Goal: Download file/media

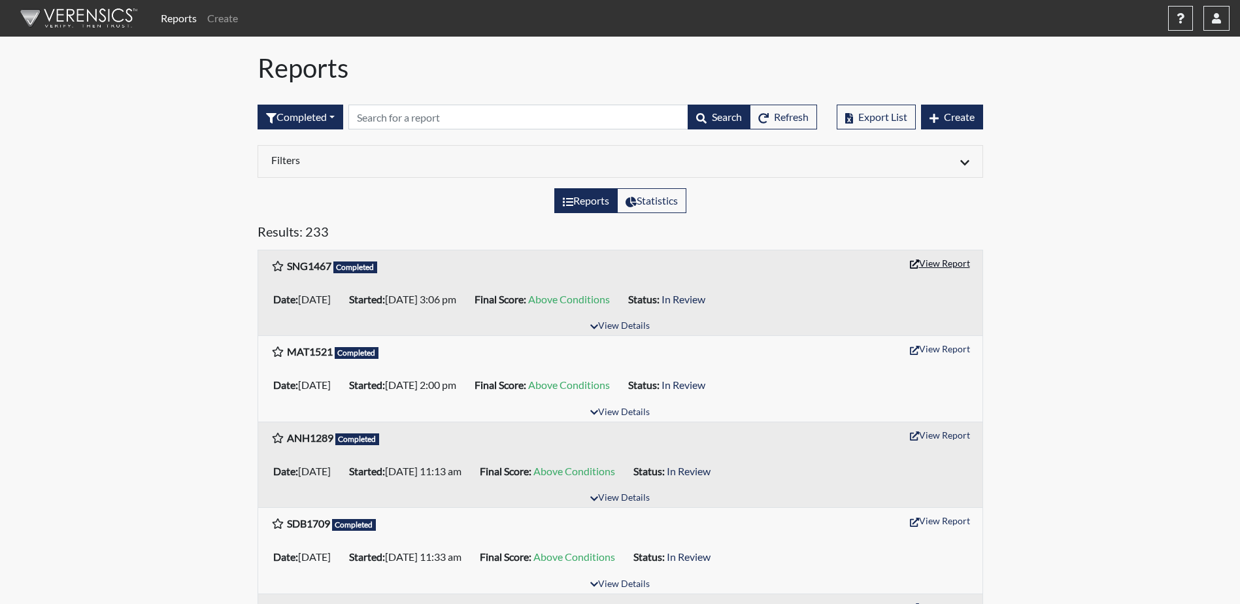
click at [945, 259] on button "View Report" at bounding box center [940, 263] width 72 height 20
click at [956, 349] on button "View Report" at bounding box center [940, 349] width 72 height 20
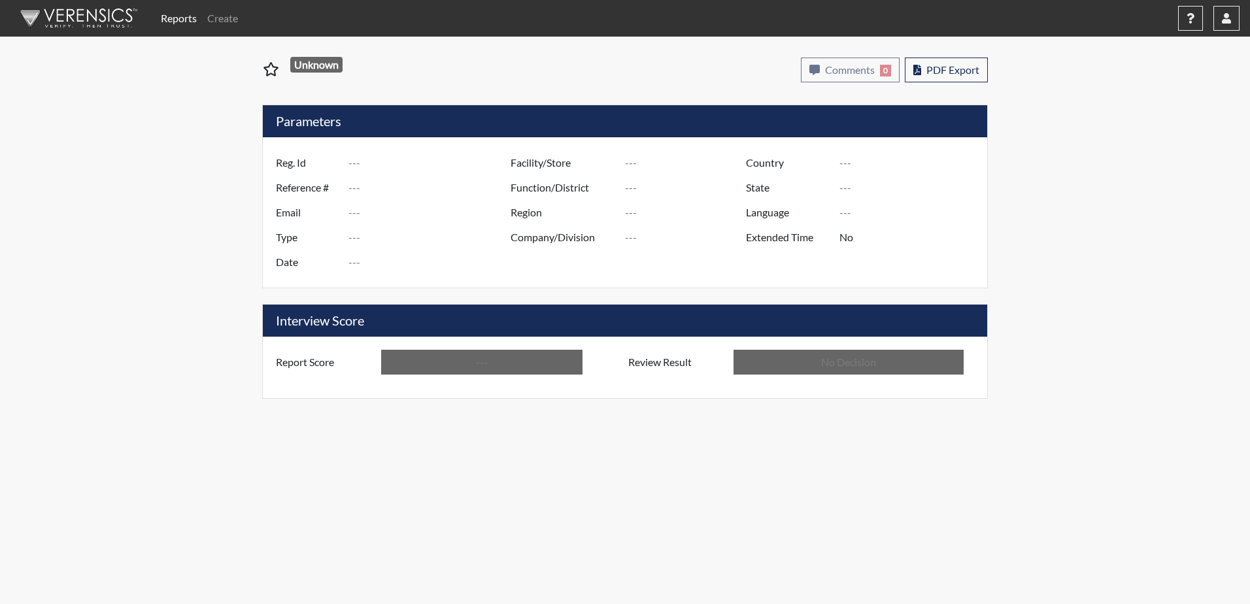
type input "SNG1467"
type input "51126"
type input "---"
type input "Corrections Pre-Employment"
type input "Sep 5, 2025"
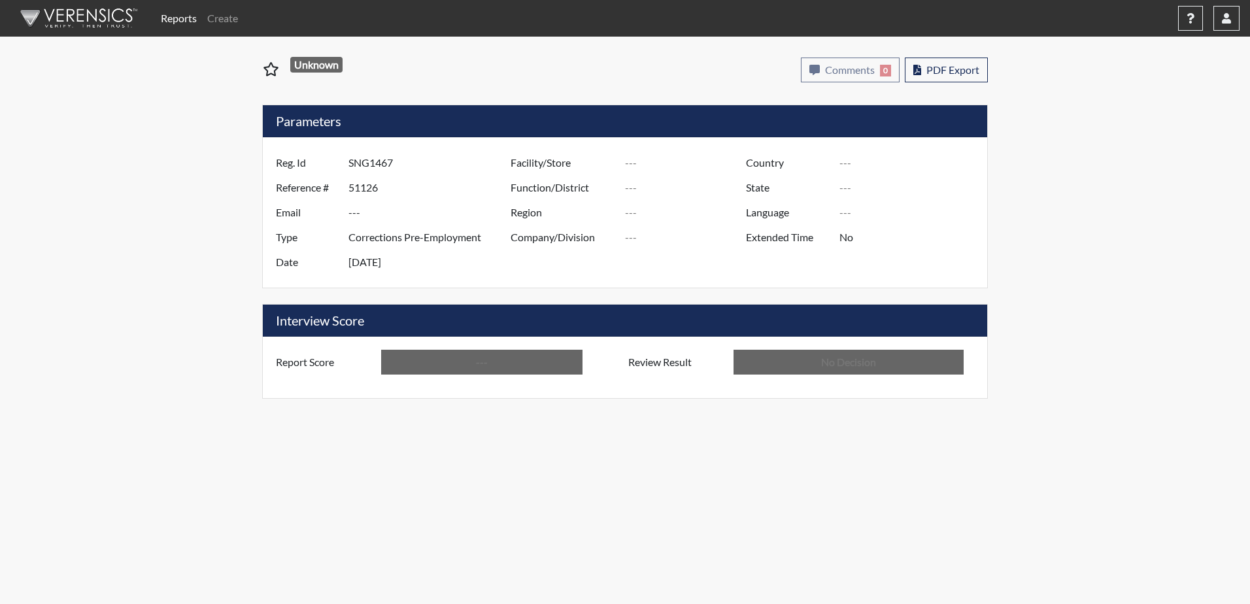
type input "[PERSON_NAME]"
type input "[GEOGRAPHIC_DATA]"
type input "[US_STATE]"
type input "English"
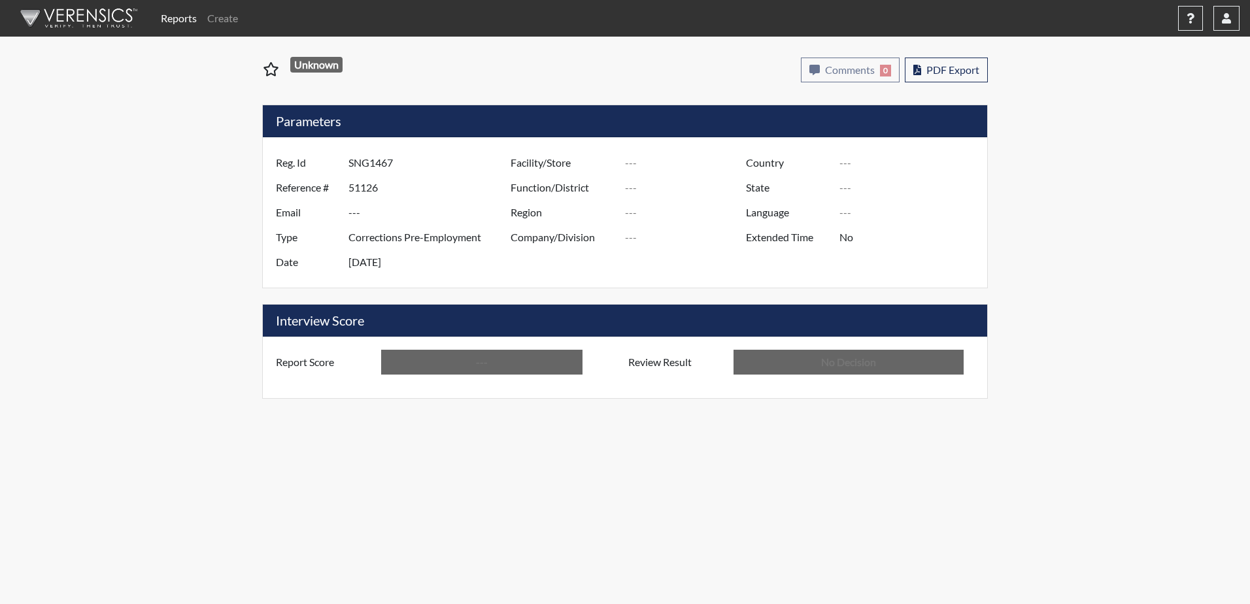
type input "Above Conditions"
type input "In Review"
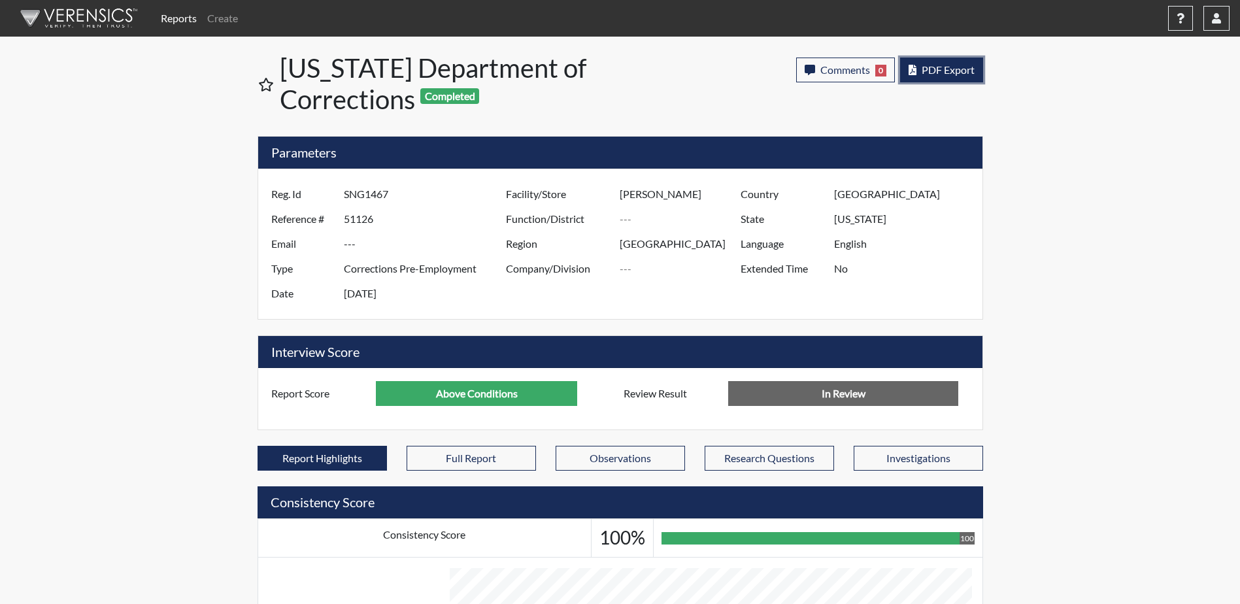
click at [938, 73] on span "PDF Export" at bounding box center [947, 69] width 53 height 12
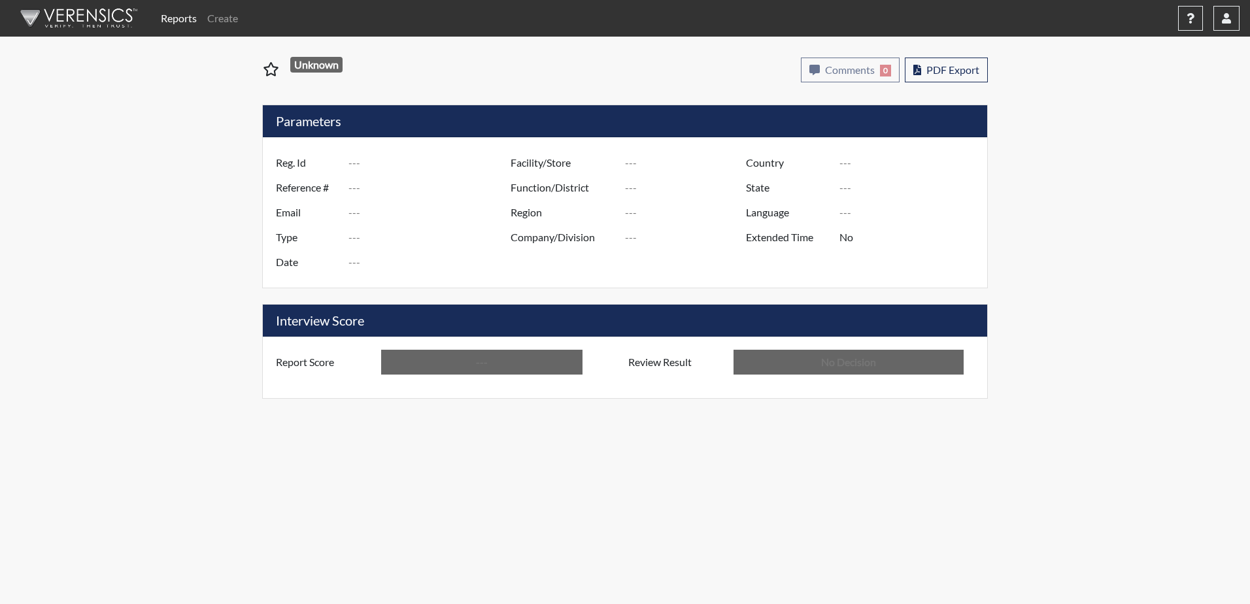
type input "MAT1521"
type input "51054"
type input "---"
type input "Corrections Pre-Employment"
type input "Sep 2, 2025"
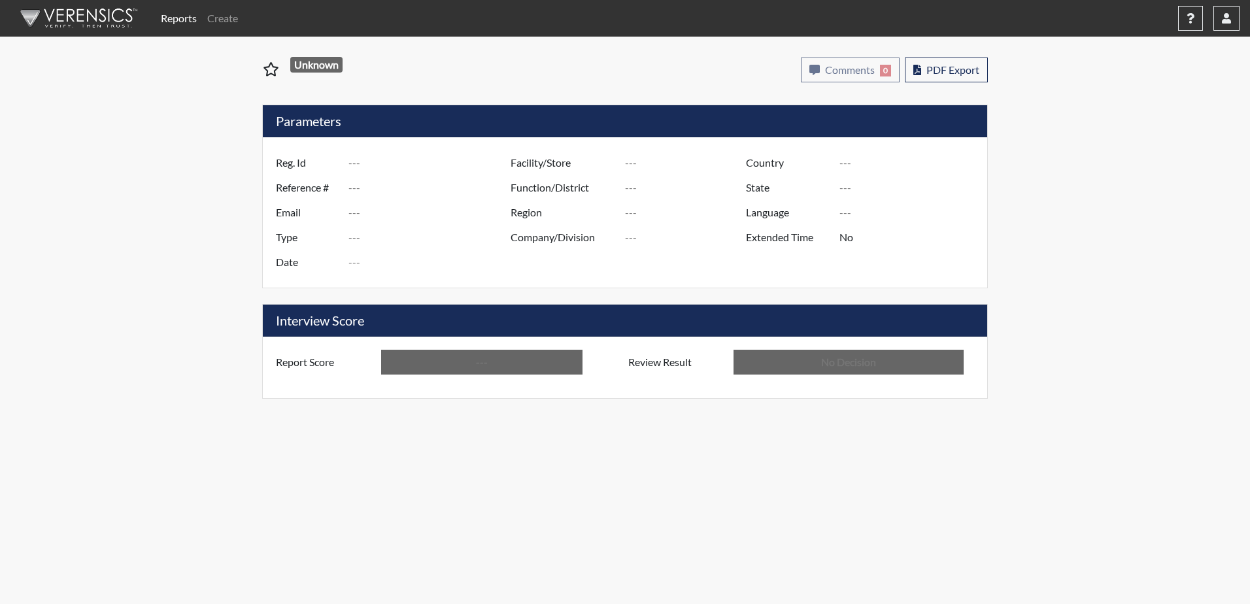
type input "[PERSON_NAME]"
type input "[GEOGRAPHIC_DATA]"
type input "[US_STATE]"
type input "English"
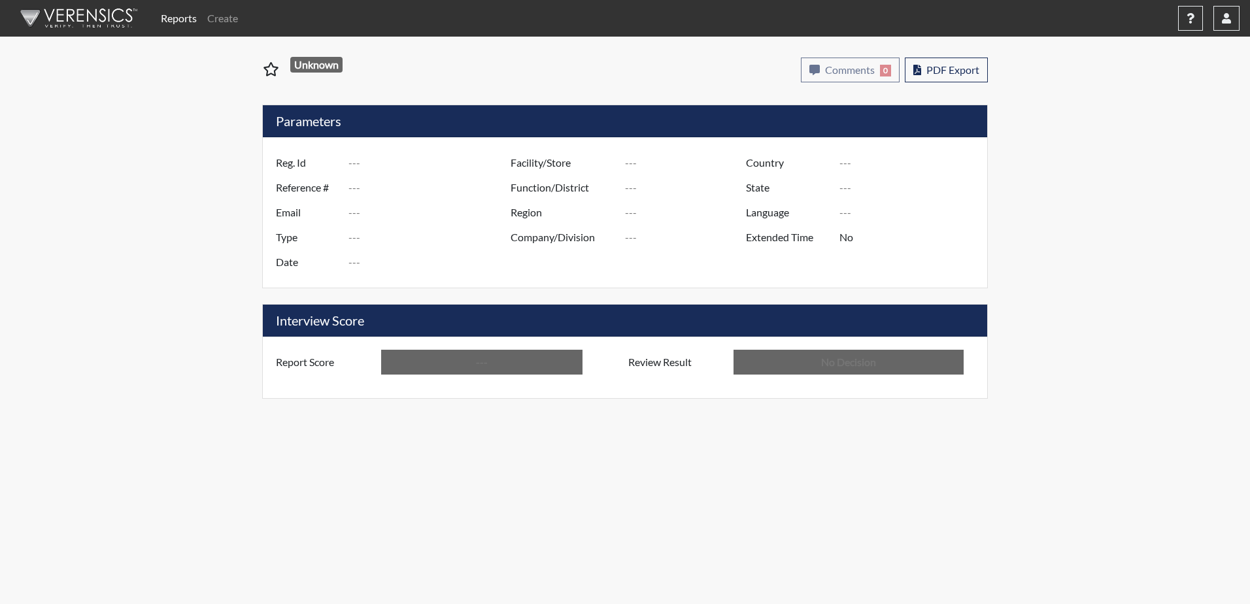
type input "Above Conditions"
type input "In Review"
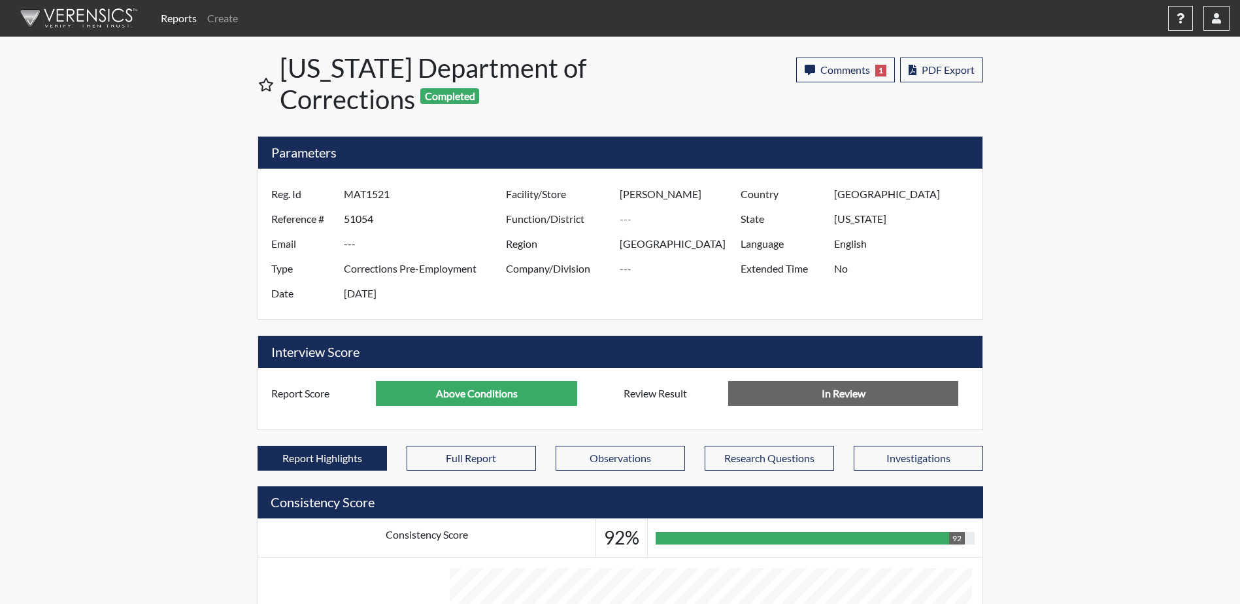
scroll to position [217, 543]
click at [925, 69] on span "PDF Export" at bounding box center [947, 69] width 53 height 12
